Goal: Information Seeking & Learning: Learn about a topic

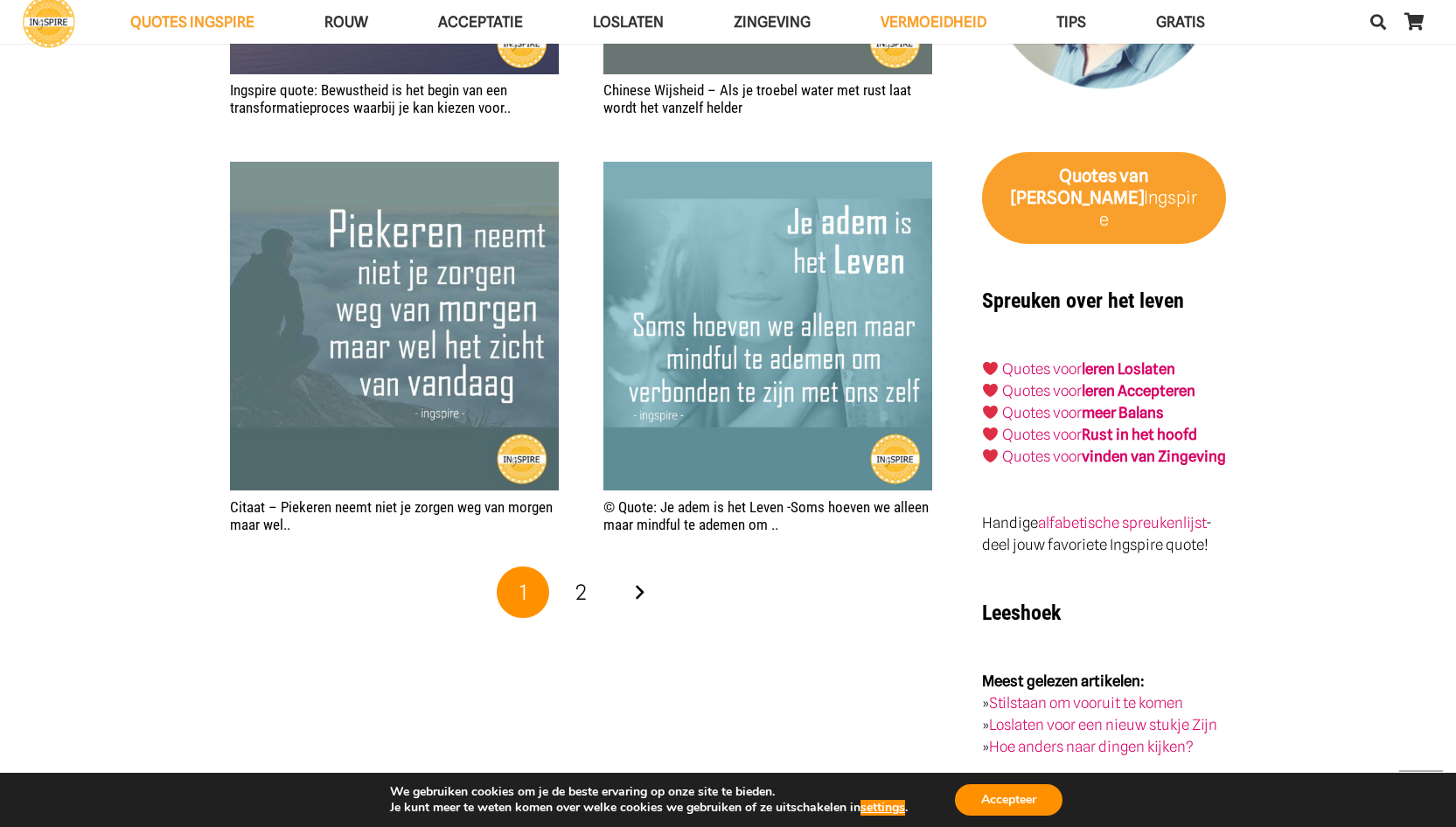
scroll to position [2718, 0]
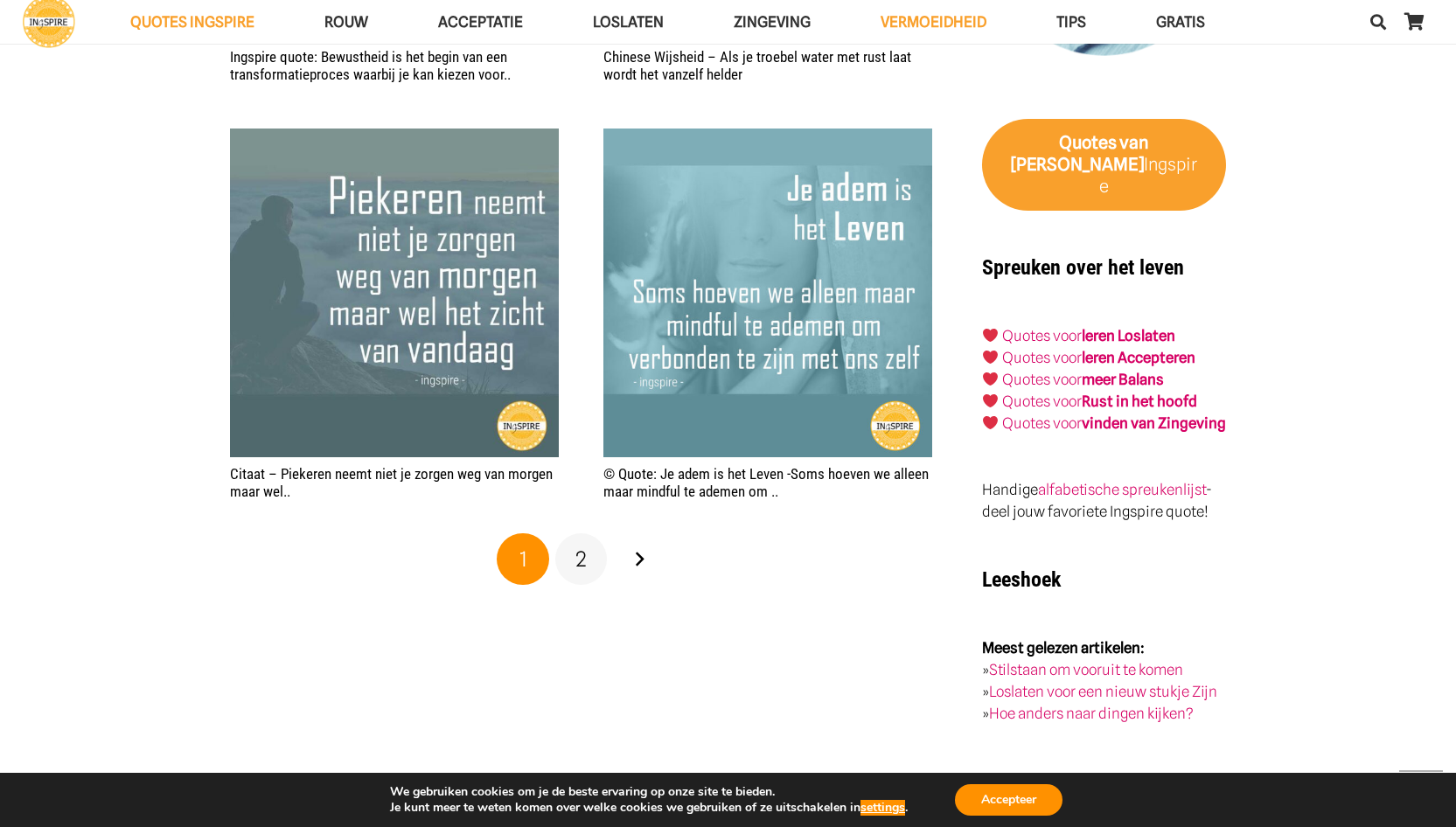
click at [588, 555] on link "2" at bounding box center [580, 559] width 52 height 52
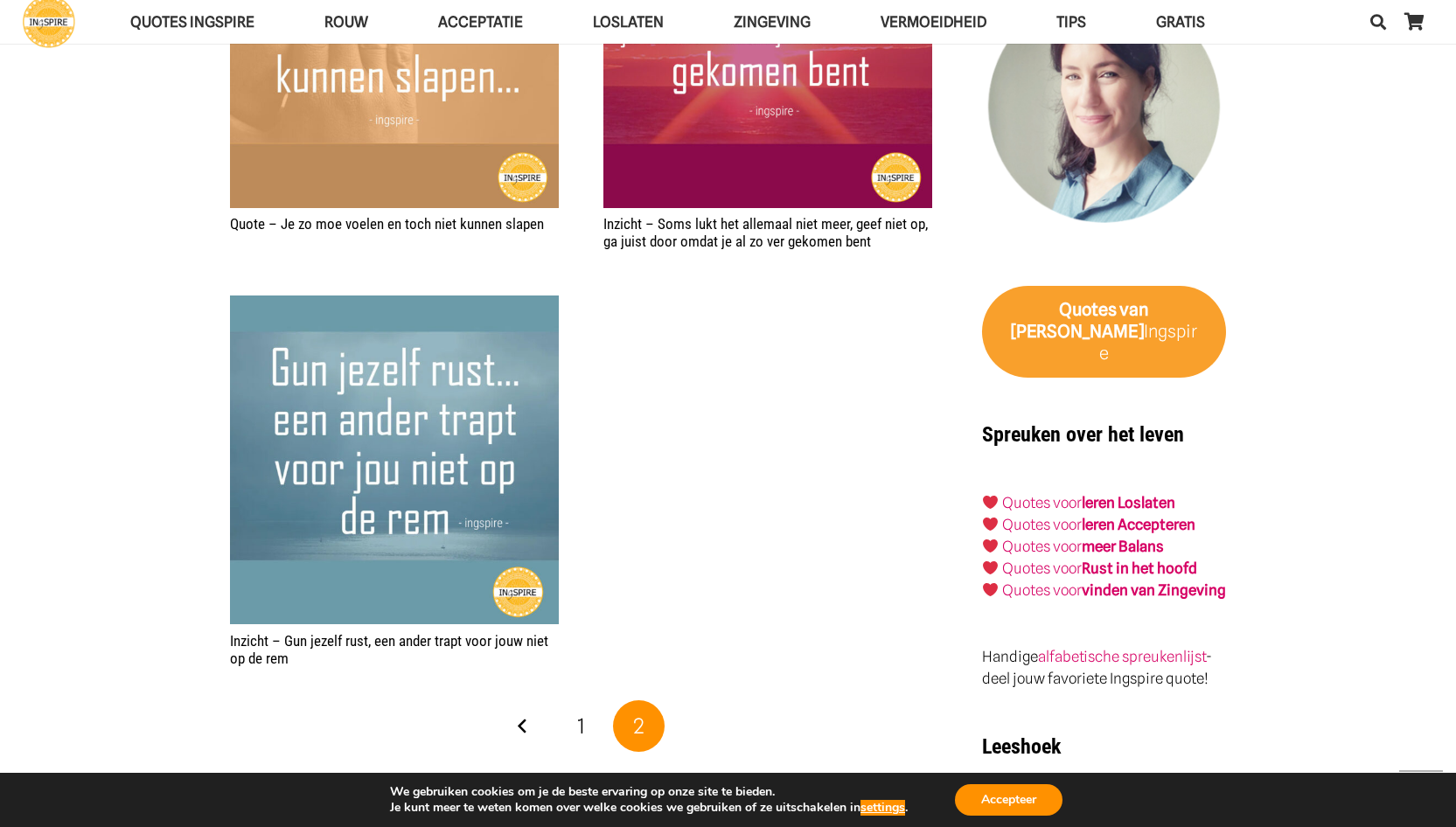
scroll to position [2562, 0]
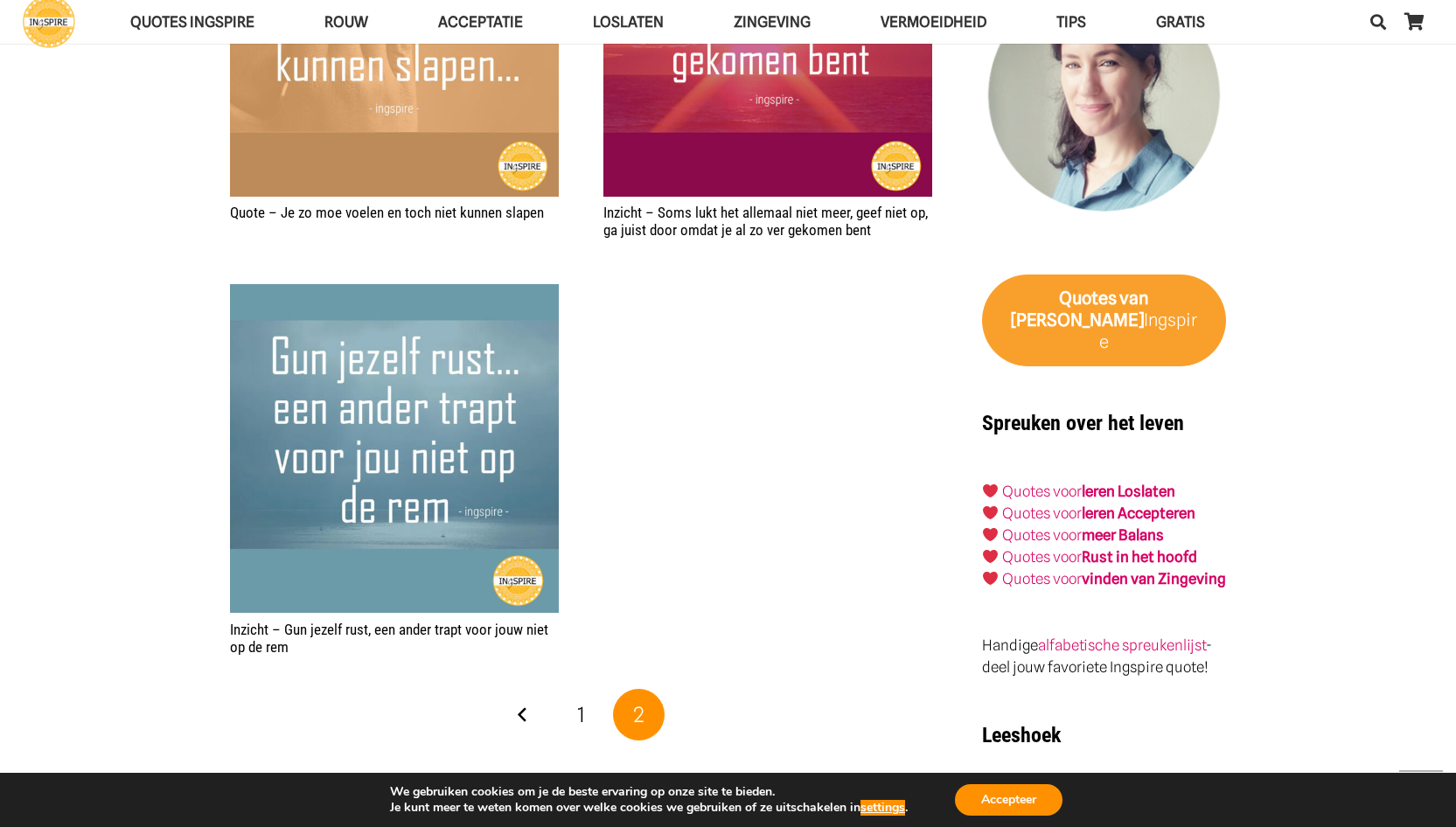
drag, startPoint x: 317, startPoint y: 653, endPoint x: 338, endPoint y: 691, distance: 43.4
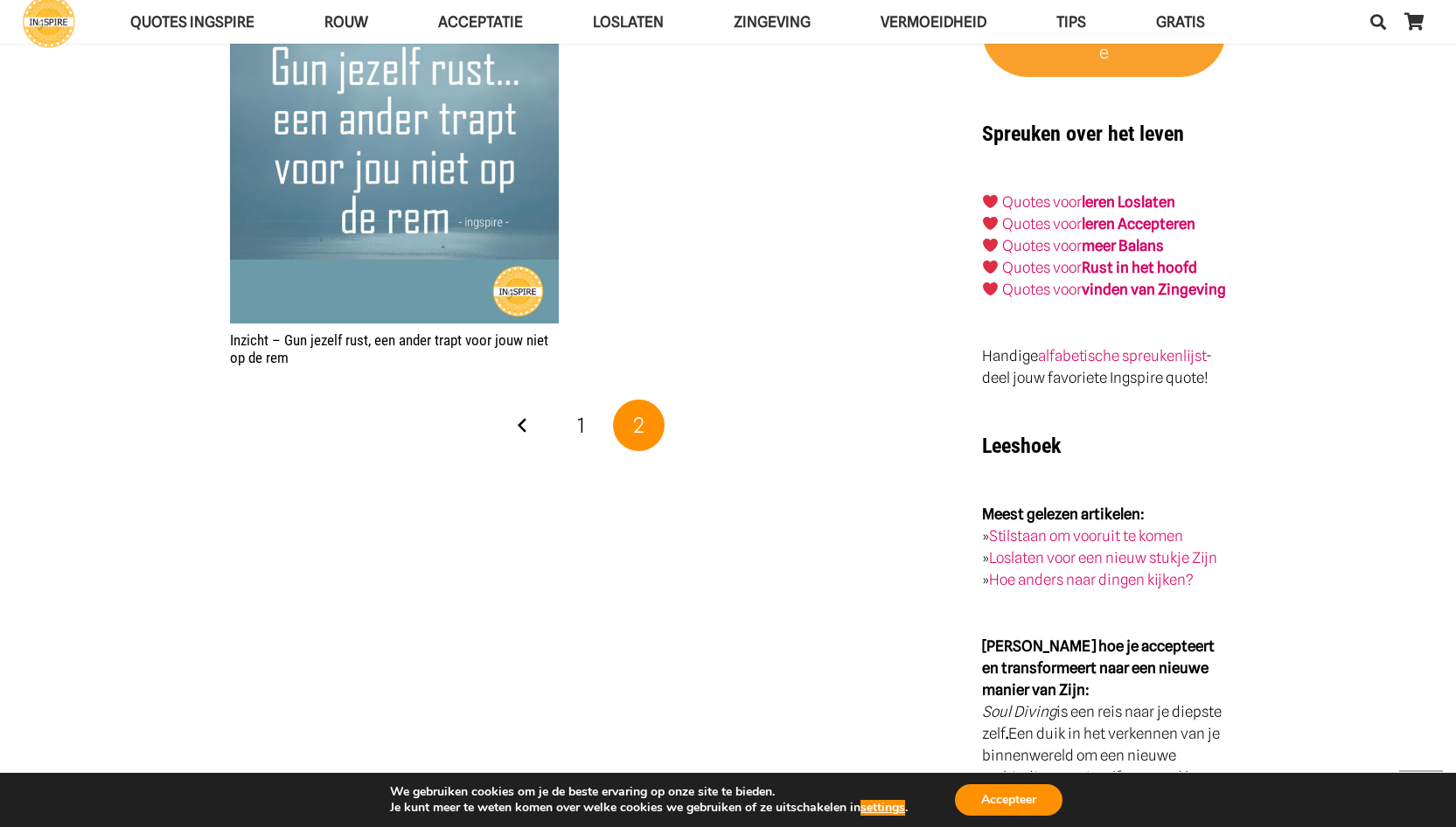
scroll to position [2852, 0]
click at [586, 412] on link "1" at bounding box center [580, 424] width 52 height 52
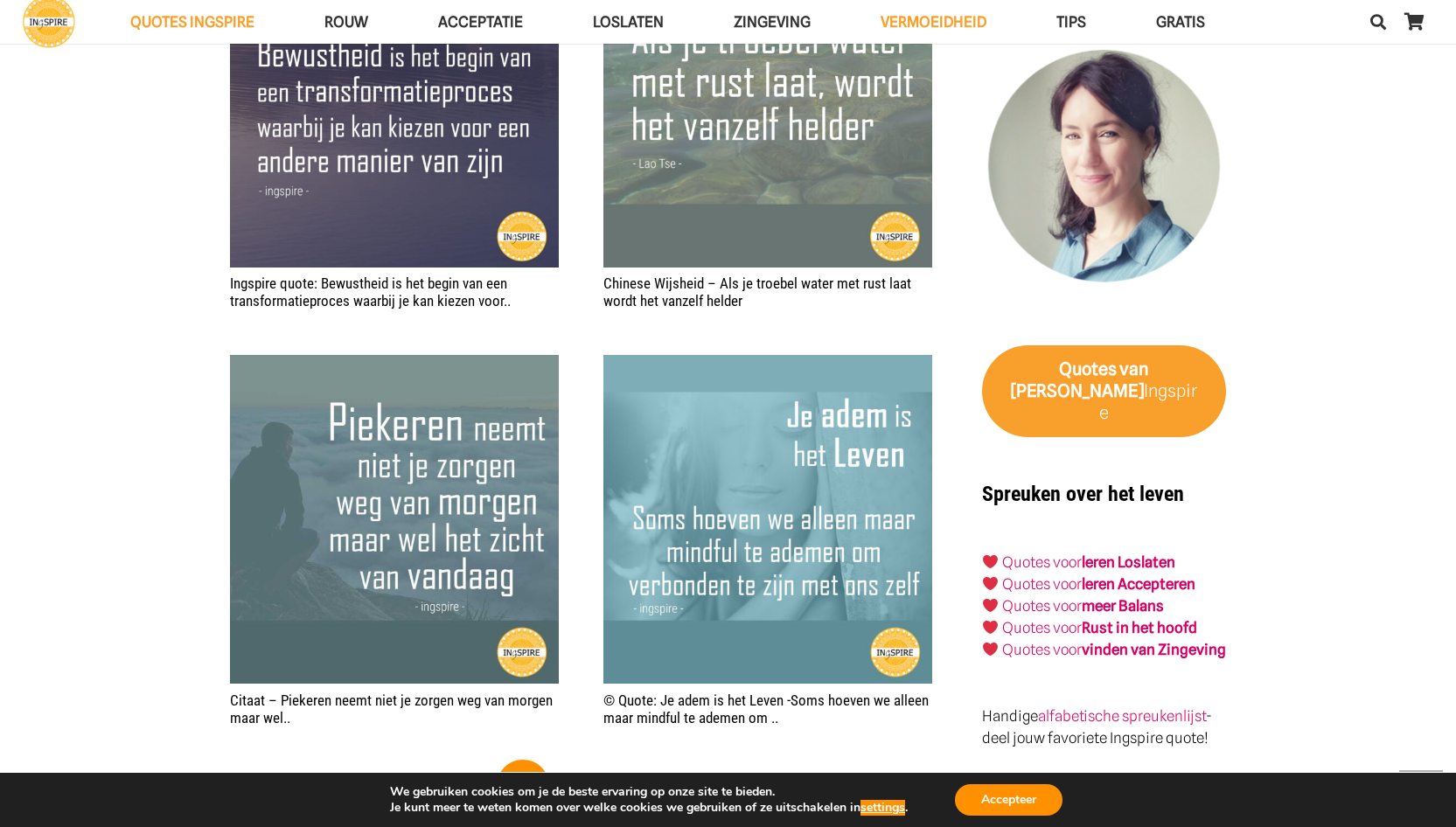
scroll to position [2526, 0]
